Goal: Information Seeking & Learning: Learn about a topic

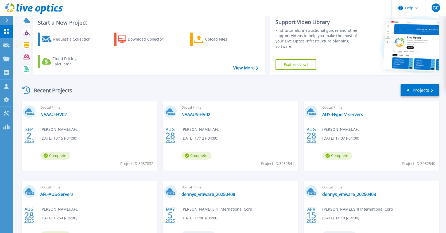
scroll to position [25, 0]
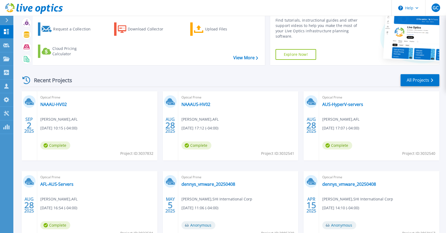
click at [54, 108] on div "Optical Prime NAAAU-HV02 John Edwards , AFL 09/02/2025, 10:15 (-04:00) Complete…" at bounding box center [97, 125] width 120 height 69
click at [55, 103] on link "NAAAU-HV02" at bounding box center [53, 104] width 26 height 5
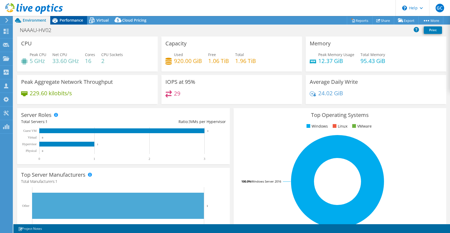
click at [76, 20] on span "Performance" at bounding box center [72, 20] width 24 height 5
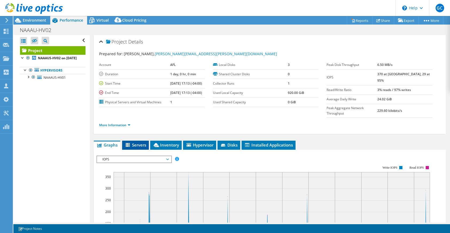
click at [138, 141] on li "Servers" at bounding box center [135, 145] width 27 height 9
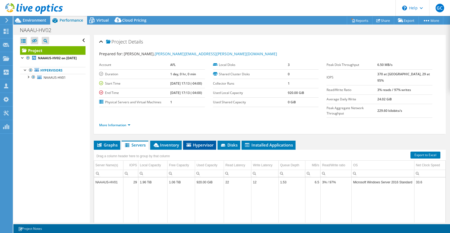
click at [203, 142] on span "Hypervisor" at bounding box center [200, 144] width 28 height 5
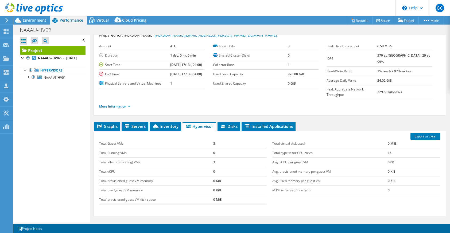
scroll to position [19, 0]
click at [139, 122] on li "Servers" at bounding box center [135, 126] width 27 height 9
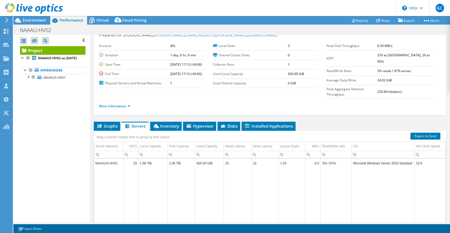
scroll to position [14, 0]
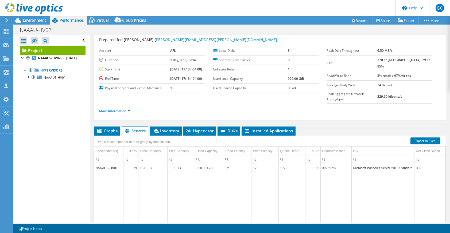
click at [34, 17] on div at bounding box center [31, 9] width 63 height 18
click at [35, 22] on span "Environment" at bounding box center [35, 20] width 24 height 5
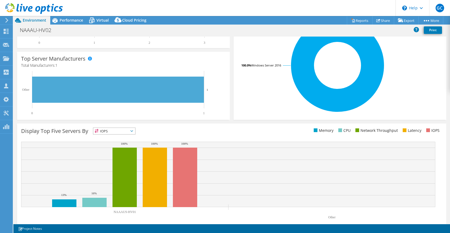
scroll to position [123, 0]
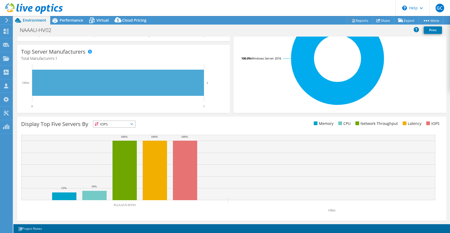
click at [133, 124] on icon at bounding box center [131, 125] width 3 height 2
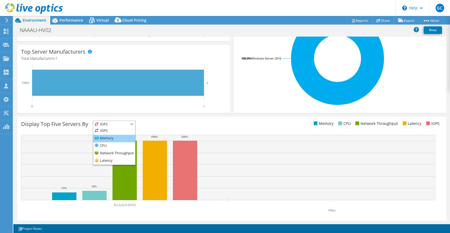
click at [109, 142] on li "Memory" at bounding box center [114, 138] width 42 height 7
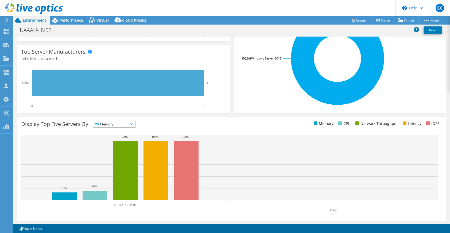
click at [134, 126] on span "Memory" at bounding box center [114, 124] width 42 height 6
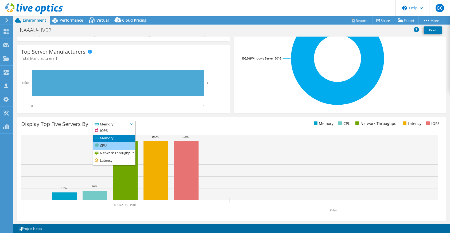
click at [118, 146] on li "CPU" at bounding box center [114, 145] width 42 height 7
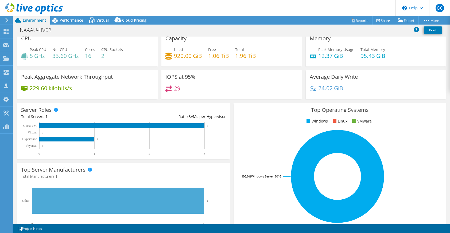
scroll to position [0, 0]
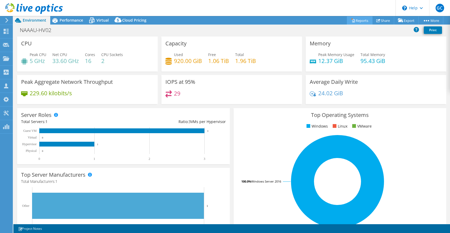
click at [359, 21] on link "Reports" at bounding box center [360, 20] width 26 height 8
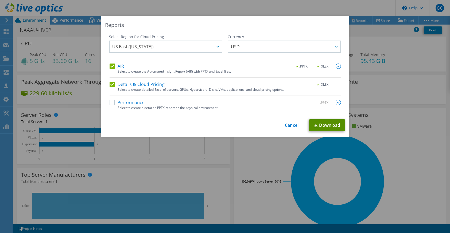
click at [319, 127] on link "Download" at bounding box center [327, 126] width 36 height 12
click at [290, 125] on link "Cancel" at bounding box center [292, 125] width 14 height 5
click at [290, 125] on div at bounding box center [225, 116] width 450 height 233
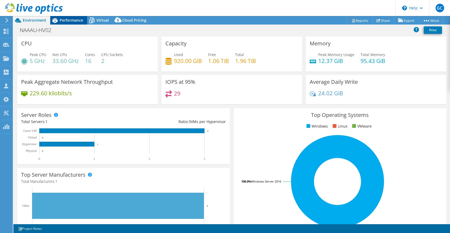
click at [68, 19] on span "Performance" at bounding box center [72, 20] width 24 height 5
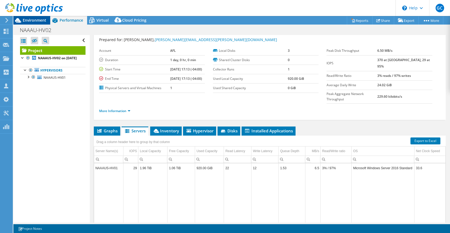
click at [33, 18] on span "Environment" at bounding box center [35, 20] width 24 height 5
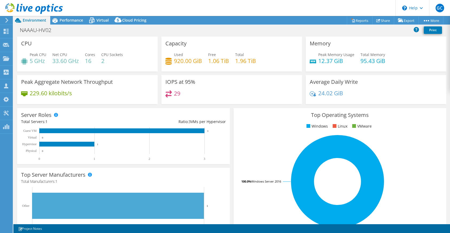
click at [6, 23] on icon at bounding box center [7, 20] width 4 height 5
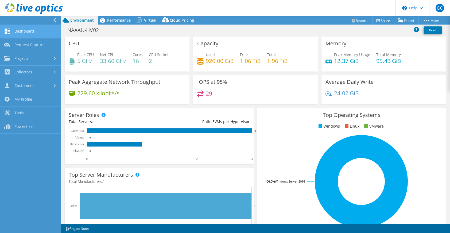
click at [29, 34] on link "Dashboard" at bounding box center [30, 32] width 61 height 14
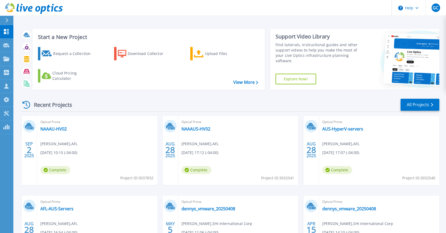
click at [203, 126] on div "Optical Prime NAAAUS-HV02 John Edwards , AFL 08/28/2025, 17:12 (-04:00) Complet…" at bounding box center [238, 150] width 120 height 69
click at [350, 130] on link "AUS-HyperV-servers" at bounding box center [342, 128] width 41 height 5
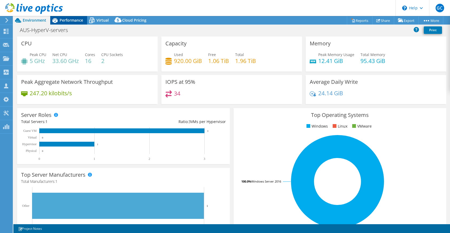
click at [76, 21] on span "Performance" at bounding box center [72, 20] width 24 height 5
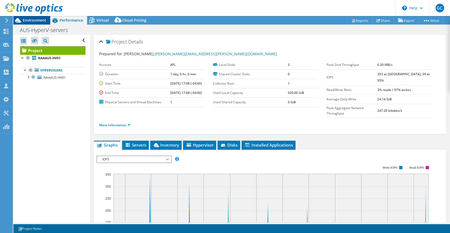
click at [24, 22] on span "Environment" at bounding box center [35, 20] width 24 height 5
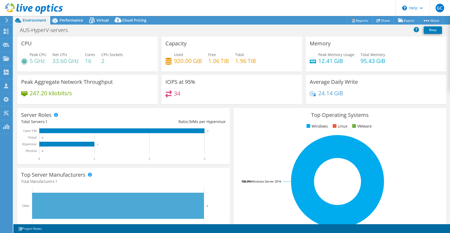
click at [6, 18] on use at bounding box center [6, 20] width 3 height 5
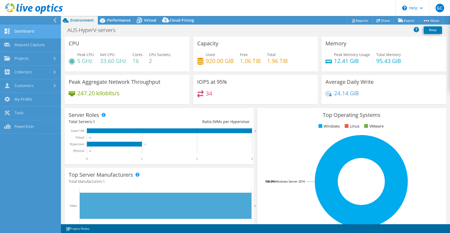
click at [24, 32] on link "Dashboard" at bounding box center [30, 32] width 61 height 14
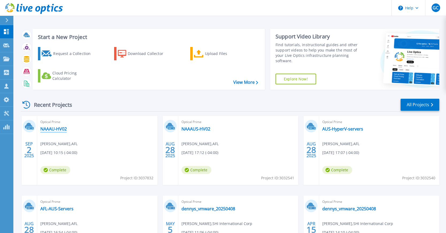
click at [63, 130] on link "NAAAU-HV02" at bounding box center [53, 128] width 26 height 5
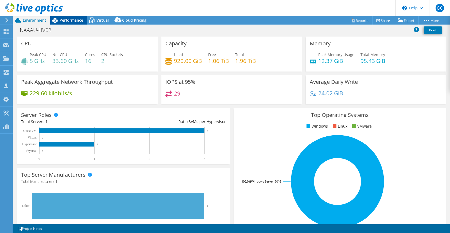
click at [79, 22] on span "Performance" at bounding box center [72, 20] width 24 height 5
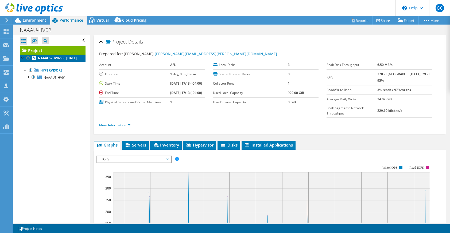
click at [52, 60] on b "NAAAUS-HV02 on 9/2/2025" at bounding box center [57, 58] width 39 height 5
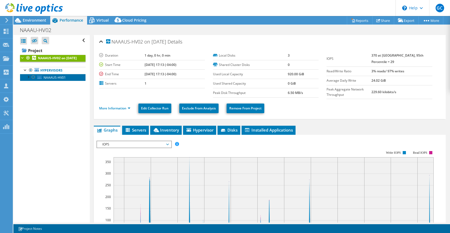
click at [51, 80] on span "NAAAUS-HV01" at bounding box center [55, 77] width 22 height 5
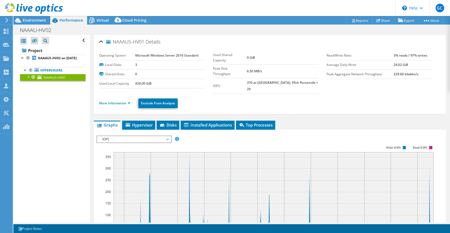
click at [8, 21] on icon at bounding box center [7, 20] width 4 height 5
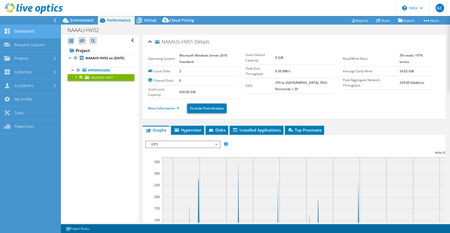
click at [43, 30] on link "Dashboard" at bounding box center [30, 32] width 61 height 14
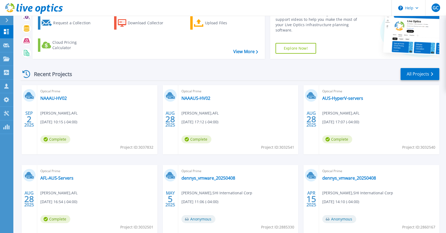
scroll to position [63, 0]
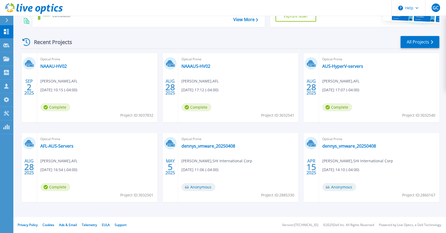
click at [56, 151] on div "Optical Prime AFL-AUS-Servers [PERSON_NAME] , AFL [DATE] 16:54 (-04:00) Complet…" at bounding box center [97, 167] width 120 height 69
click at [56, 147] on link "AFL-AUS-Servers" at bounding box center [56, 146] width 33 height 5
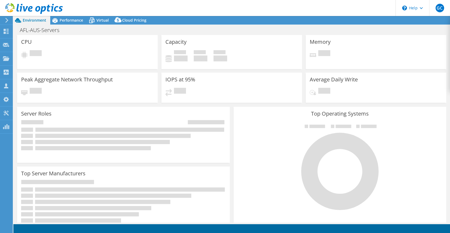
select select "USD"
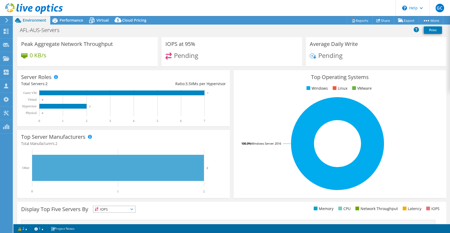
scroll to position [38, 0]
